Goal: Obtain resource: Obtain resource

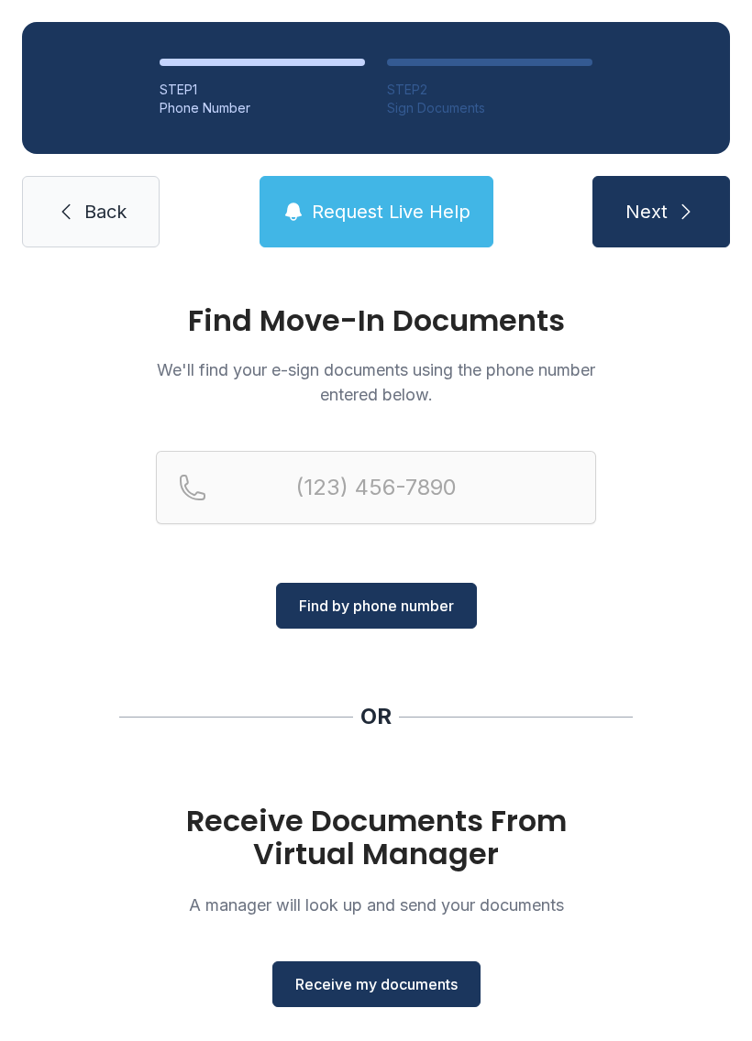
click at [384, 996] on button "Receive my documents" at bounding box center [376, 985] width 208 height 46
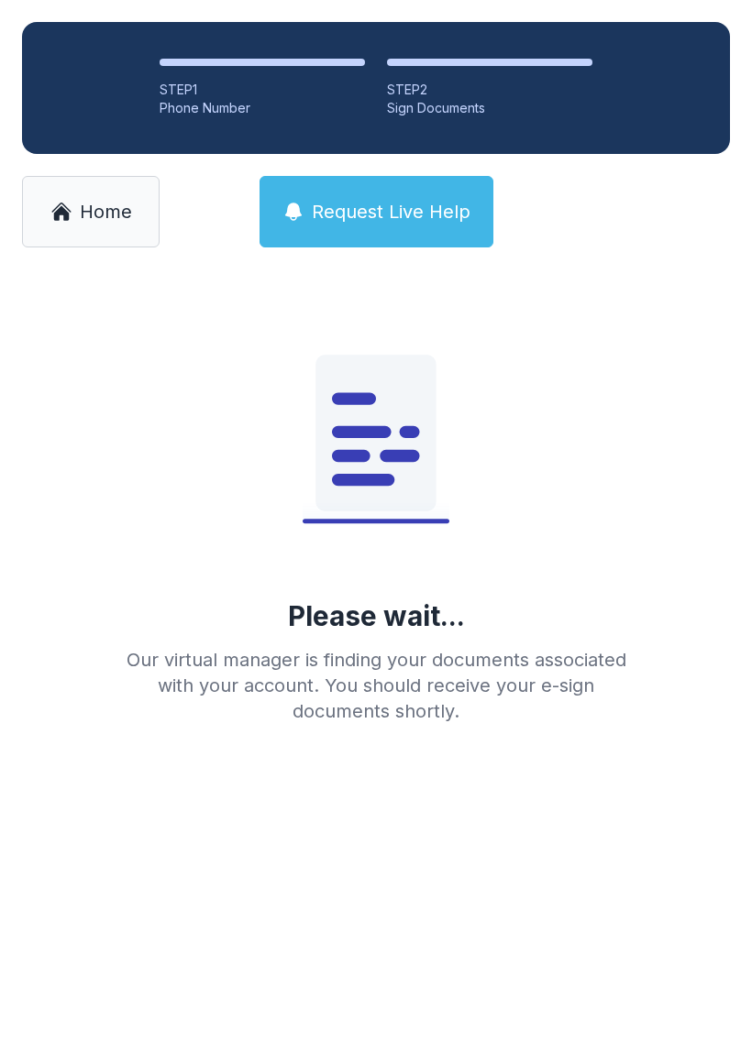
click at [83, 210] on span "Home" at bounding box center [106, 212] width 52 height 26
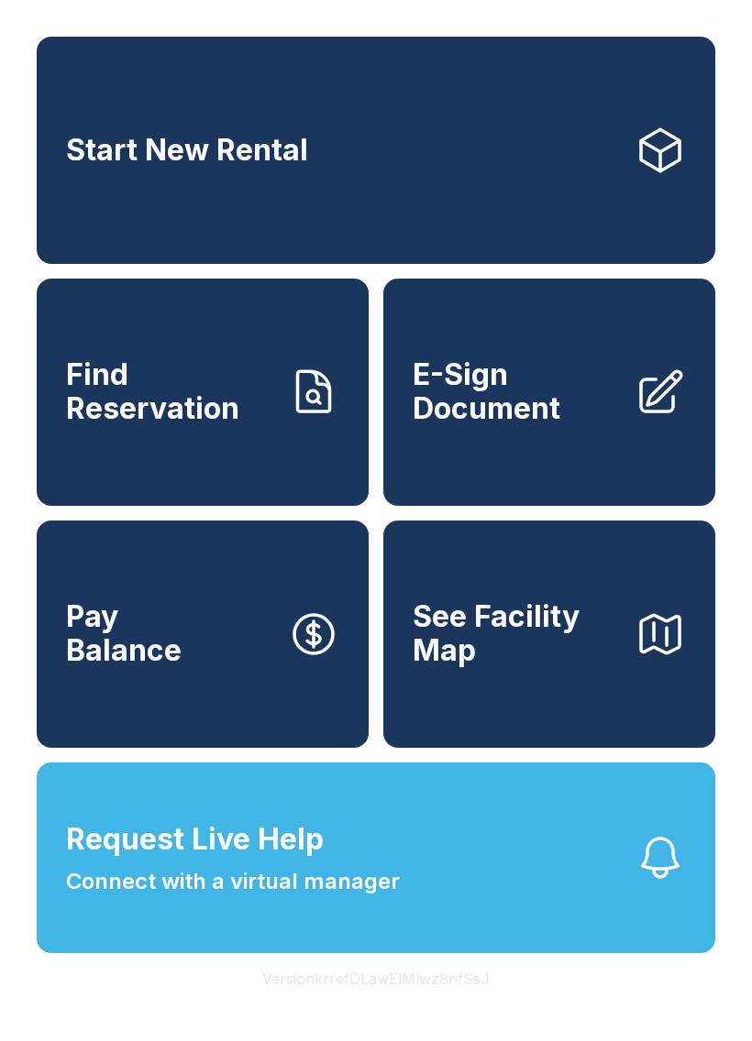
click at [553, 425] on span "E-Sign Document" at bounding box center [516, 391] width 207 height 67
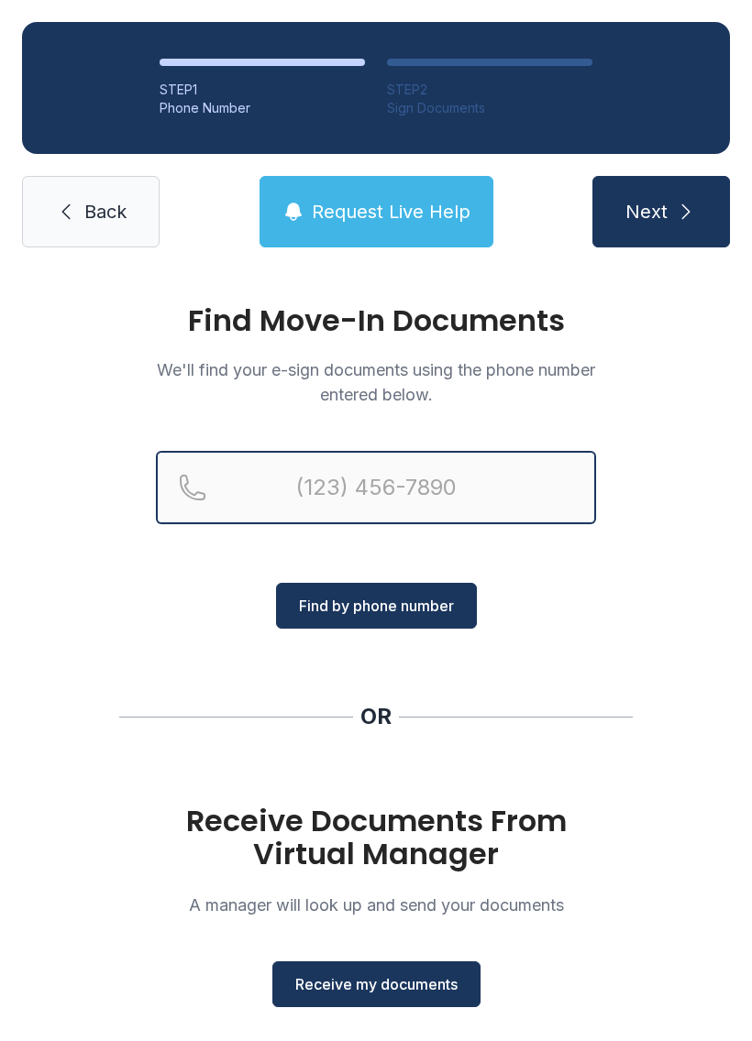
click at [317, 500] on input "Reservation phone number" at bounding box center [376, 487] width 440 height 73
type input "[PHONE_NUMBER]"
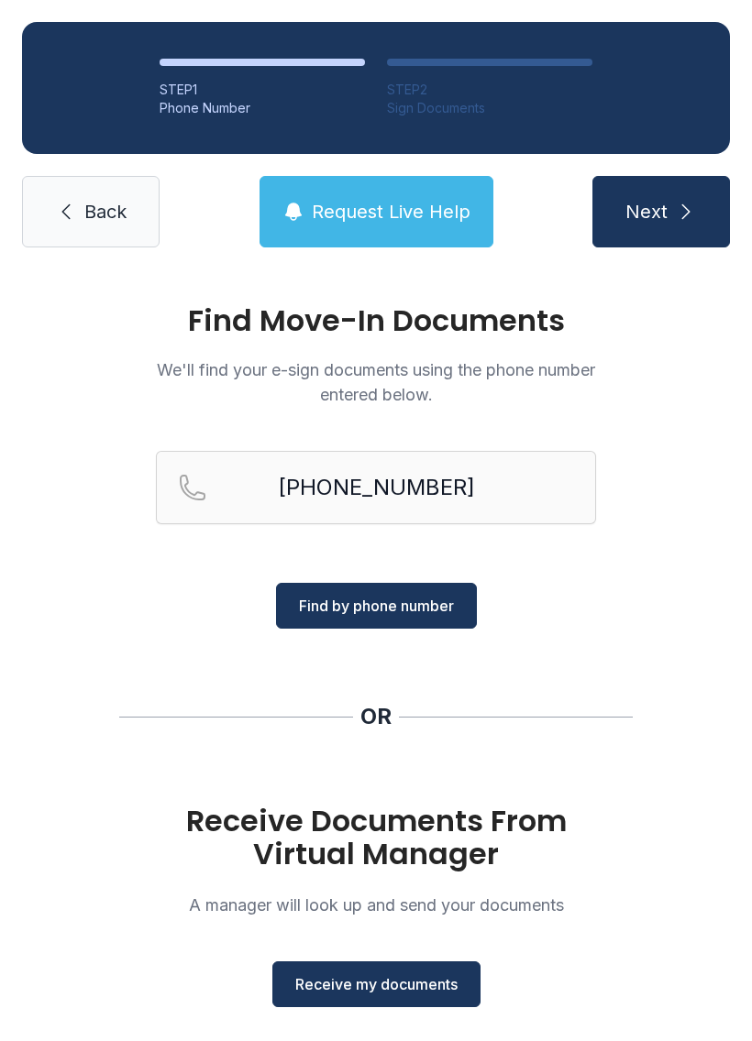
click at [421, 619] on button "Find by phone number" at bounding box center [376, 606] width 201 height 46
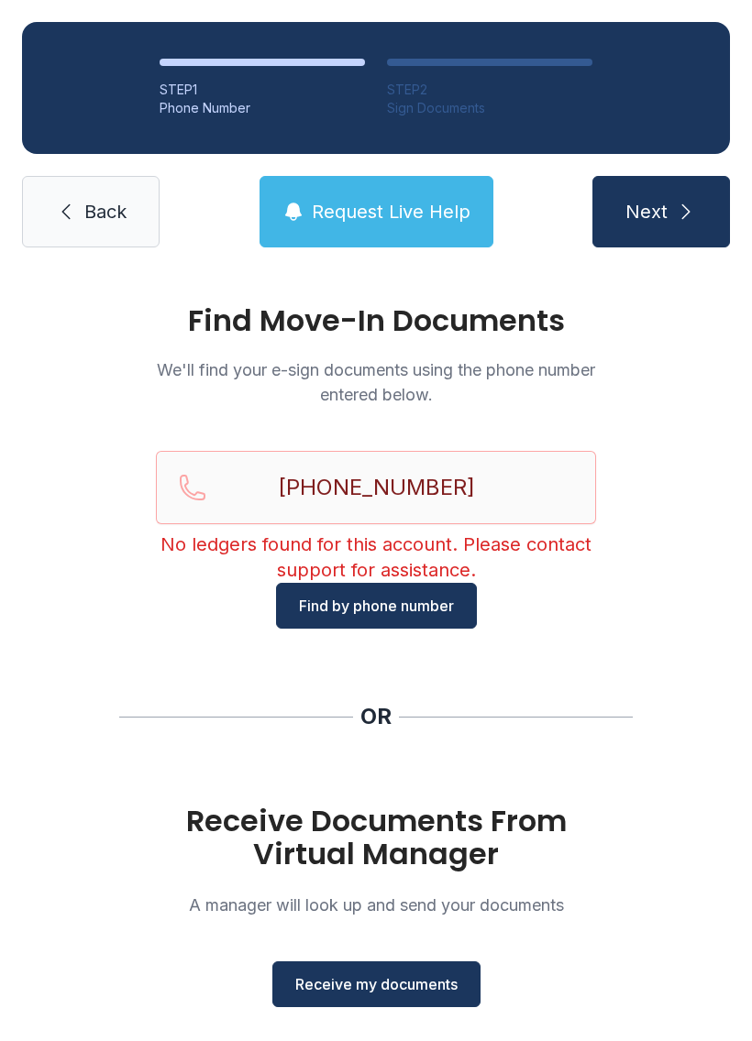
click at [435, 985] on span "Receive my documents" at bounding box center [376, 985] width 162 height 22
